Goal: Find specific page/section: Find specific page/section

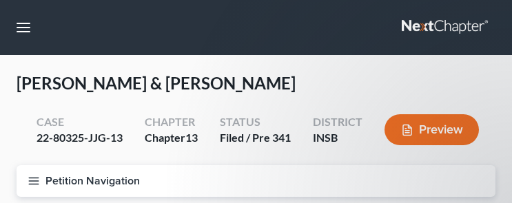
select select "2"
select select "4"
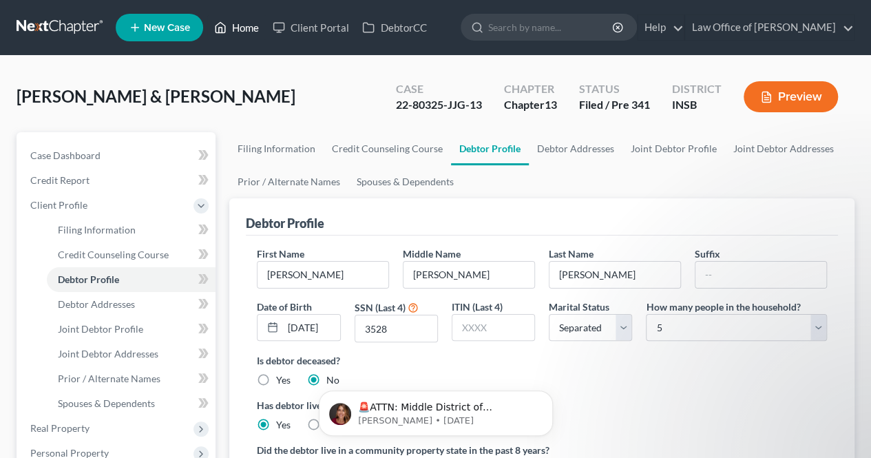
click at [242, 28] on link "Home" at bounding box center [236, 27] width 59 height 25
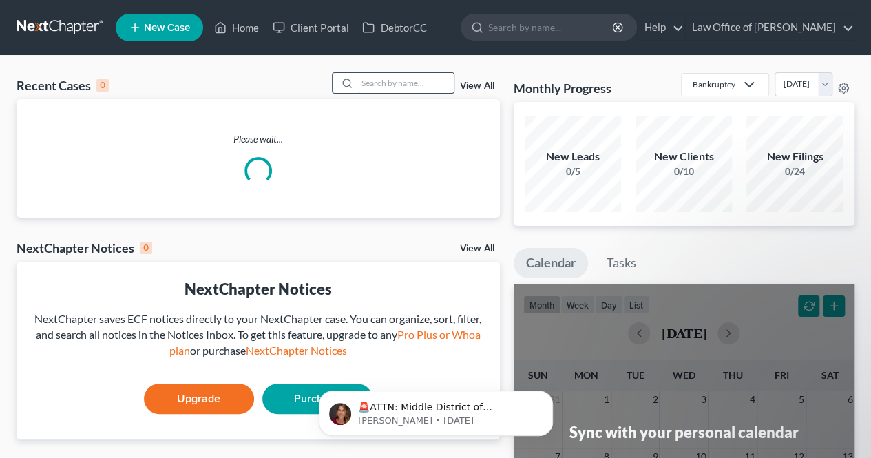
click at [377, 79] on input "search" at bounding box center [405, 83] width 96 height 20
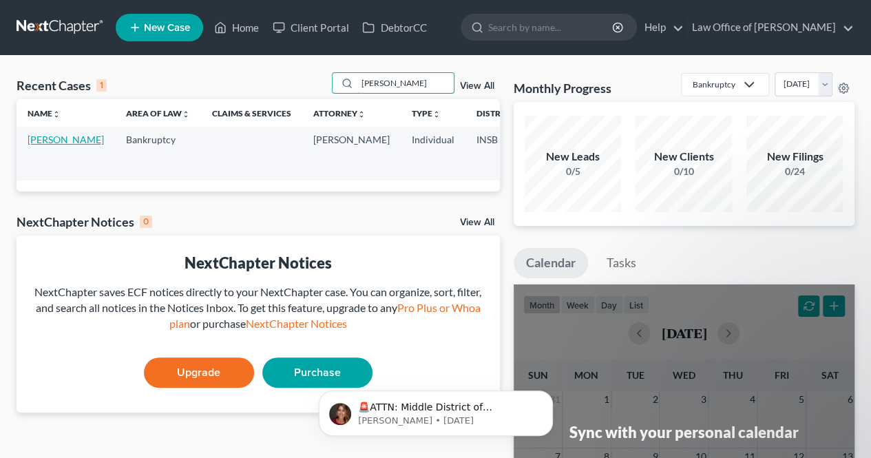
type input "[PERSON_NAME]"
click at [55, 145] on link "[PERSON_NAME]" at bounding box center [66, 140] width 76 height 12
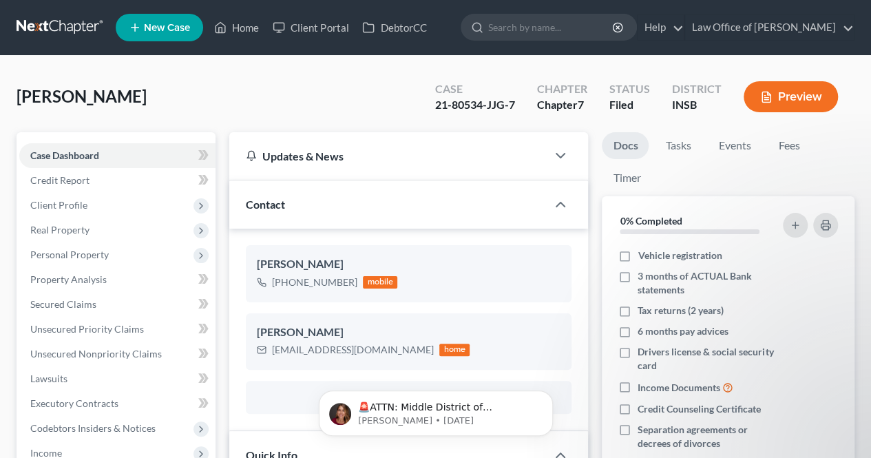
scroll to position [1894, 0]
drag, startPoint x: 437, startPoint y: 111, endPoint x: 484, endPoint y: 112, distance: 47.5
click at [484, 112] on div "21-80534-JJG-7" at bounding box center [475, 105] width 80 height 16
copy div "21-80534"
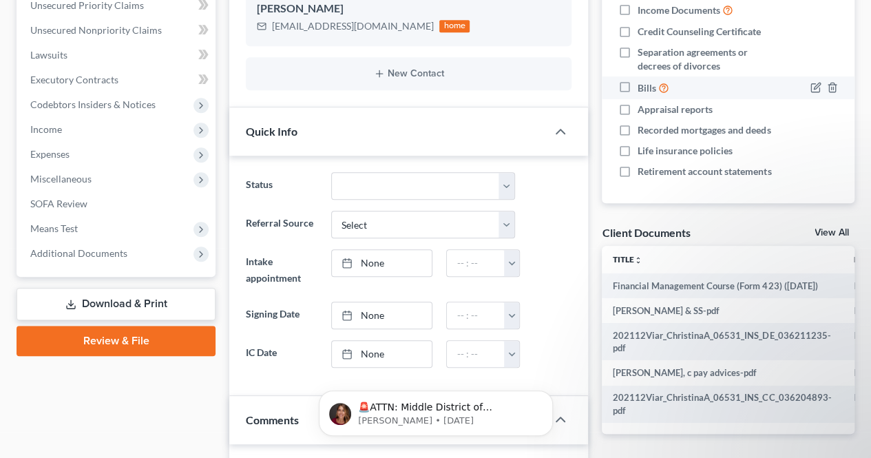
scroll to position [413, 0]
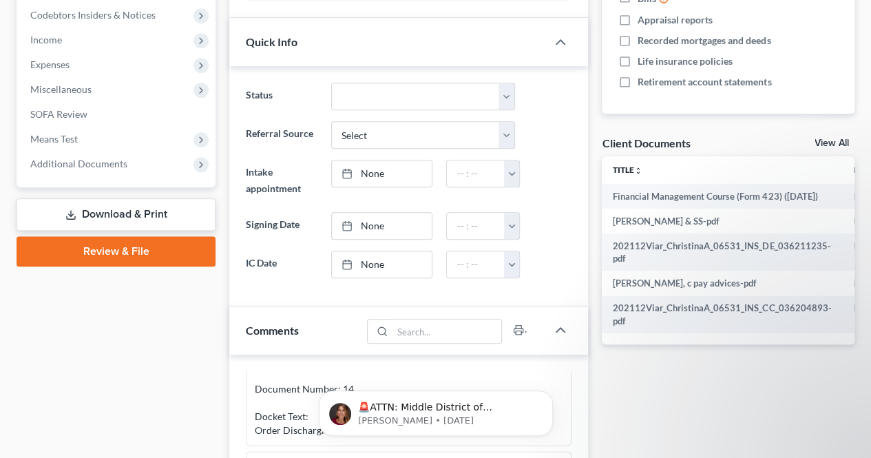
click at [511, 143] on link "View All" at bounding box center [832, 143] width 34 height 10
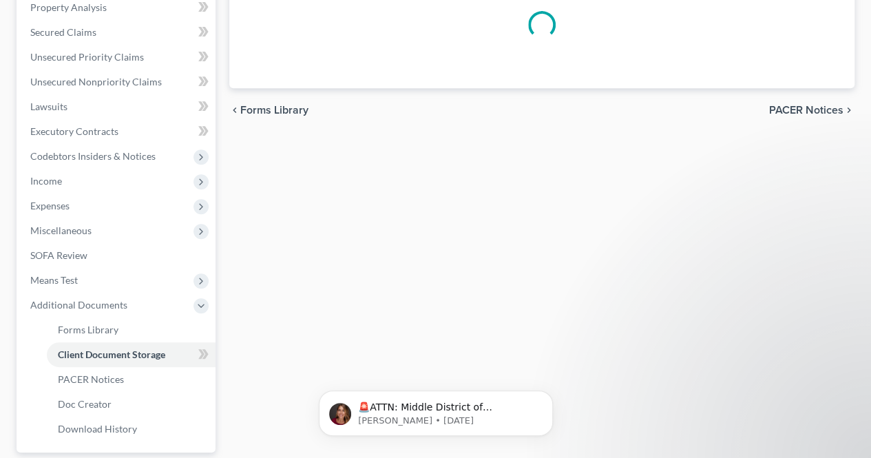
select select "9"
select select "15"
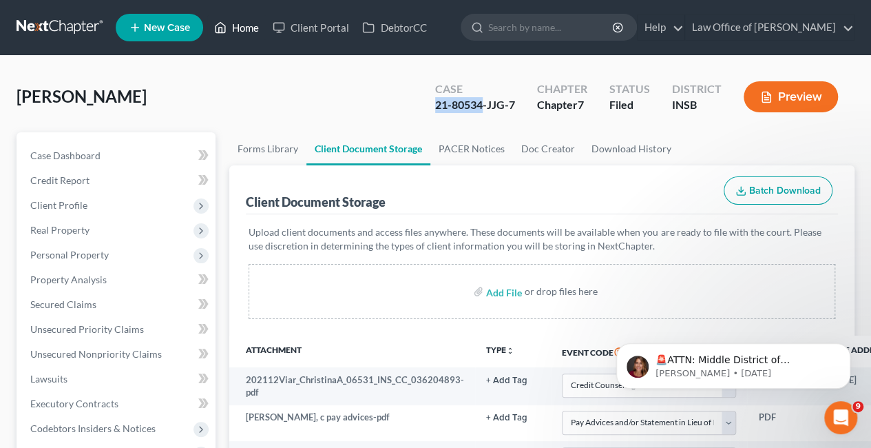
click at [242, 24] on link "Home" at bounding box center [236, 27] width 59 height 25
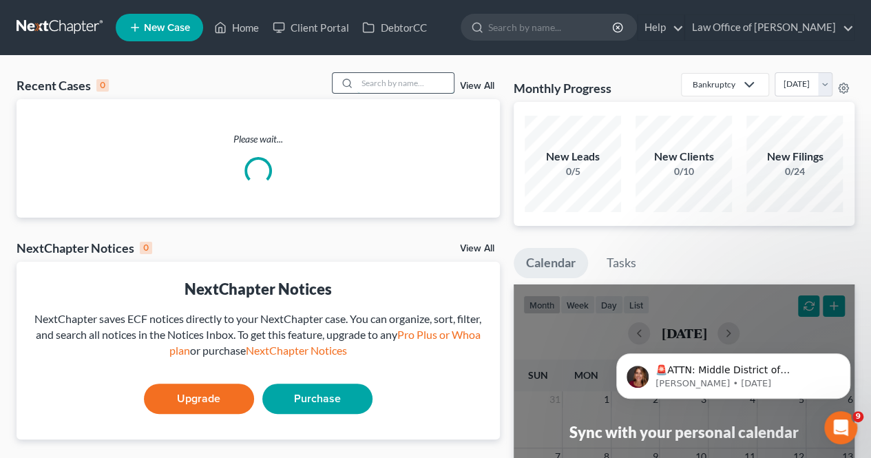
click at [390, 86] on input "search" at bounding box center [405, 83] width 96 height 20
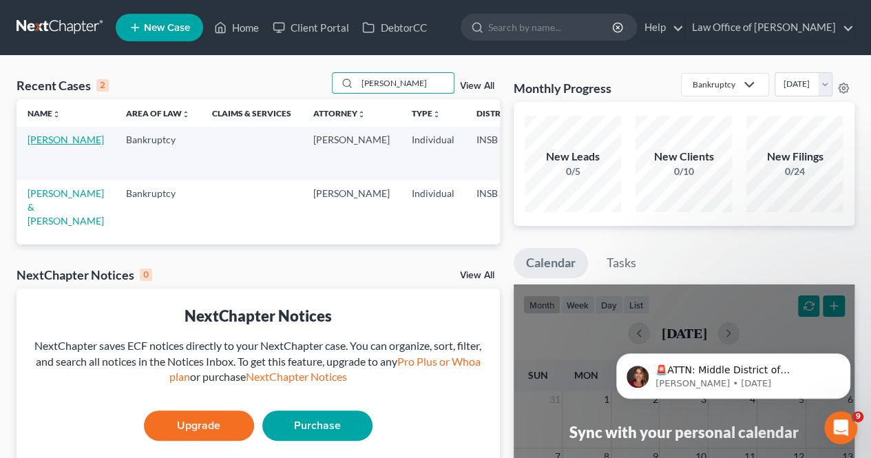
type input "[PERSON_NAME]"
click at [56, 143] on link "[PERSON_NAME]" at bounding box center [66, 140] width 76 height 12
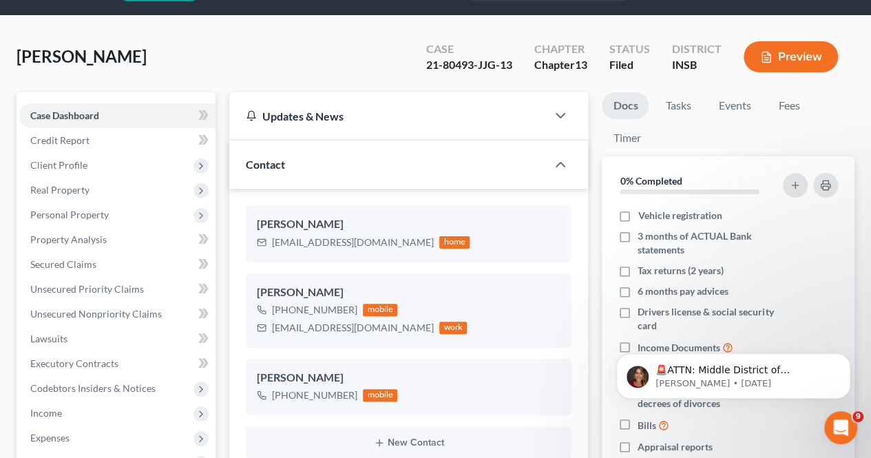
scroll to position [69, 0]
